Goal: Use online tool/utility: Utilize a website feature to perform a specific function

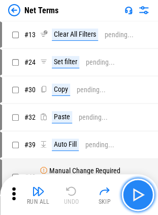
click at [140, 202] on img "button" at bounding box center [138, 194] width 16 height 16
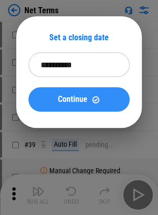
click at [99, 110] on button "Continue" at bounding box center [79, 99] width 101 height 24
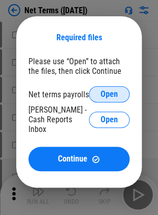
click at [111, 95] on span "Open" at bounding box center [109, 94] width 17 height 8
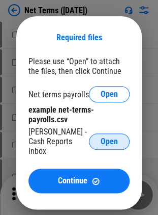
click at [100, 134] on button "Open" at bounding box center [109, 141] width 41 height 16
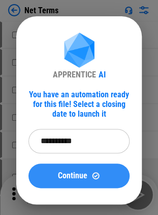
click at [94, 177] on img at bounding box center [96, 175] width 9 height 9
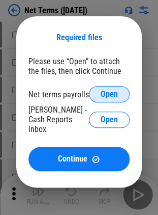
click at [117, 96] on span "Open" at bounding box center [109, 94] width 17 height 8
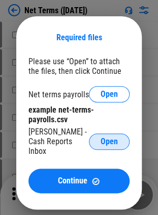
click at [121, 144] on button "Open" at bounding box center [109, 141] width 41 height 16
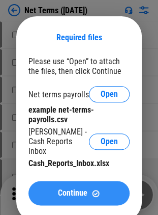
click at [93, 191] on button "Continue" at bounding box center [79, 193] width 101 height 24
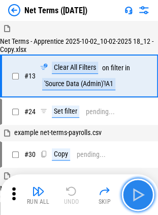
click at [145, 190] on img "button" at bounding box center [138, 194] width 16 height 16
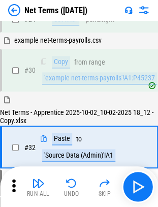
scroll to position [128, 0]
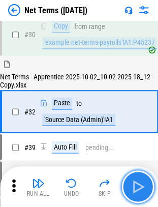
click at [145, 190] on img "button" at bounding box center [138, 187] width 16 height 16
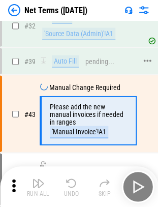
scroll to position [224, 0]
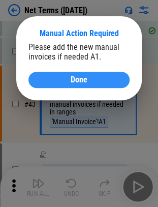
click at [51, 75] on button "Done" at bounding box center [79, 80] width 101 height 16
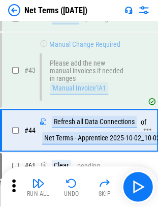
scroll to position [283, 0]
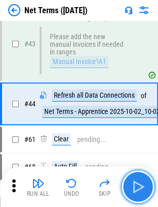
click at [146, 187] on button "button" at bounding box center [138, 187] width 33 height 33
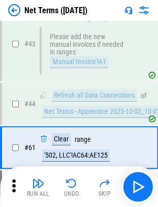
scroll to position [327, 0]
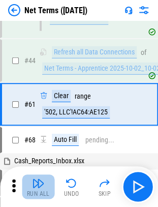
click at [41, 181] on img "button" at bounding box center [38, 183] width 12 height 12
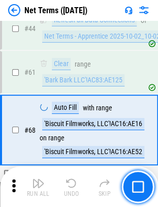
scroll to position [384, 0]
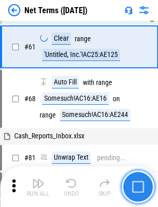
click at [144, 188] on img "button" at bounding box center [138, 187] width 12 height 12
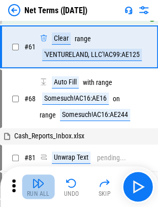
click at [30, 179] on button "Run All" at bounding box center [38, 187] width 33 height 24
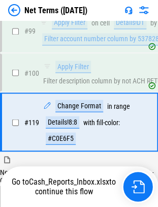
scroll to position [650, 0]
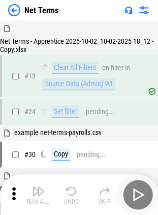
click at [145, 190] on div "Run All Undo Skip" at bounding box center [80, 194] width 148 height 33
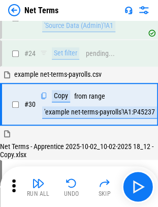
scroll to position [59, 0]
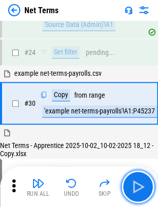
click at [145, 190] on img "button" at bounding box center [138, 187] width 16 height 16
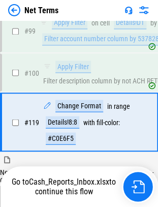
scroll to position [650, 0]
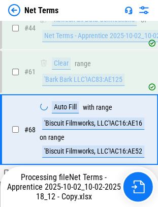
scroll to position [384, 0]
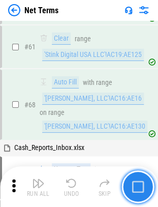
click at [131, 190] on button "button" at bounding box center [138, 187] width 33 height 33
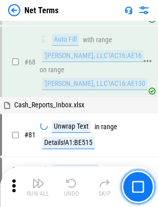
scroll to position [440, 0]
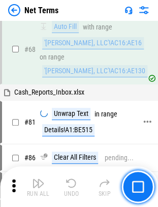
click at [58, 124] on div "Details!A1:BE515" at bounding box center [68, 130] width 52 height 12
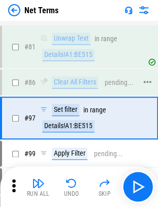
scroll to position [516, 0]
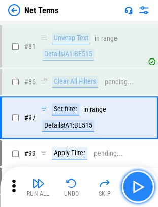
click at [140, 183] on img "button" at bounding box center [138, 187] width 16 height 16
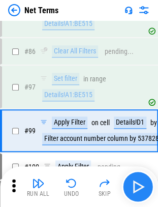
scroll to position [559, 0]
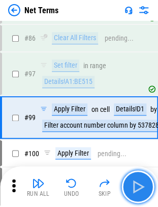
click at [140, 183] on img "button" at bounding box center [138, 187] width 16 height 16
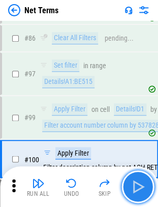
click at [140, 183] on img "button" at bounding box center [138, 187] width 16 height 16
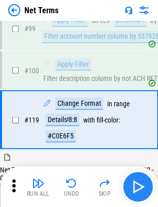
scroll to position [650, 0]
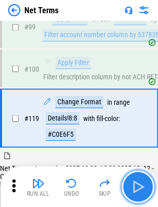
click at [140, 183] on img "button" at bounding box center [138, 187] width 16 height 16
click at [139, 182] on img "button" at bounding box center [138, 187] width 16 height 16
click at [143, 190] on img "button" at bounding box center [138, 187] width 16 height 16
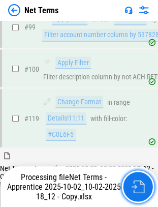
click at [143, 190] on img "button" at bounding box center [137, 186] width 13 height 13
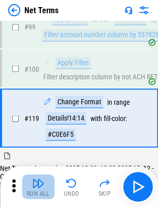
click at [38, 185] on img "button" at bounding box center [38, 183] width 12 height 12
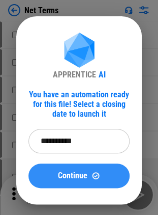
click at [82, 172] on span "Continue" at bounding box center [73, 176] width 30 height 8
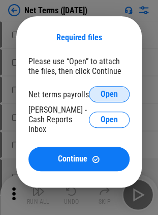
click at [115, 92] on span "Open" at bounding box center [109, 94] width 17 height 8
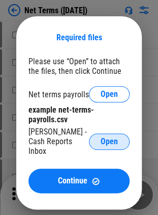
click at [115, 141] on span "Open" at bounding box center [109, 142] width 17 height 8
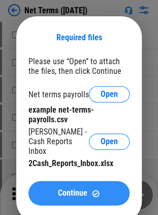
click at [90, 189] on div "Continue" at bounding box center [79, 193] width 77 height 9
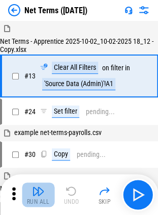
click at [40, 191] on img "button" at bounding box center [38, 191] width 12 height 12
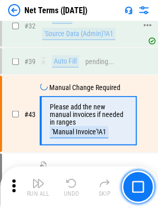
scroll to position [224, 0]
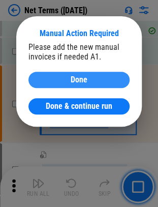
click at [100, 81] on div "Done" at bounding box center [79, 80] width 77 height 8
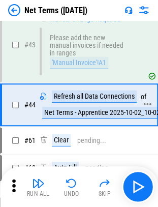
scroll to position [283, 0]
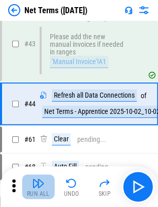
click at [36, 187] on img "button" at bounding box center [38, 183] width 12 height 12
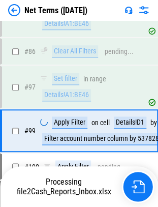
scroll to position [559, 0]
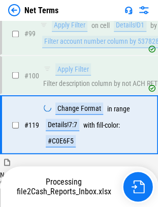
scroll to position [650, 0]
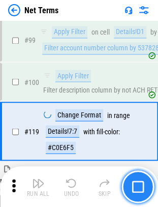
scroll to position [650, 0]
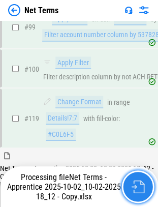
click at [137, 183] on img "button" at bounding box center [137, 186] width 13 height 13
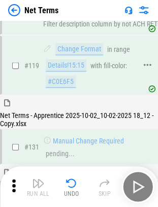
scroll to position [850, 0]
